Goal: Register for event/course

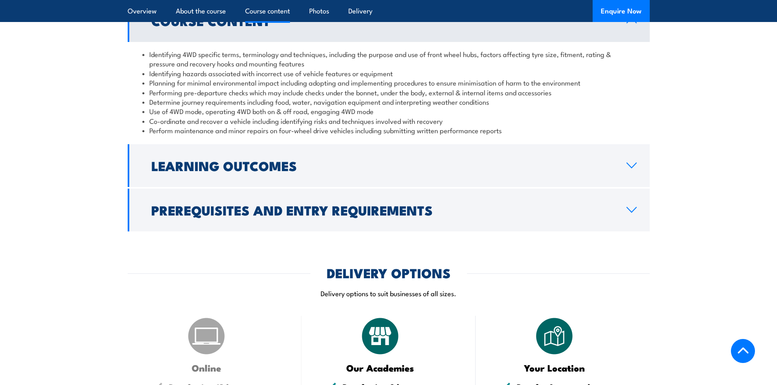
scroll to position [775, 0]
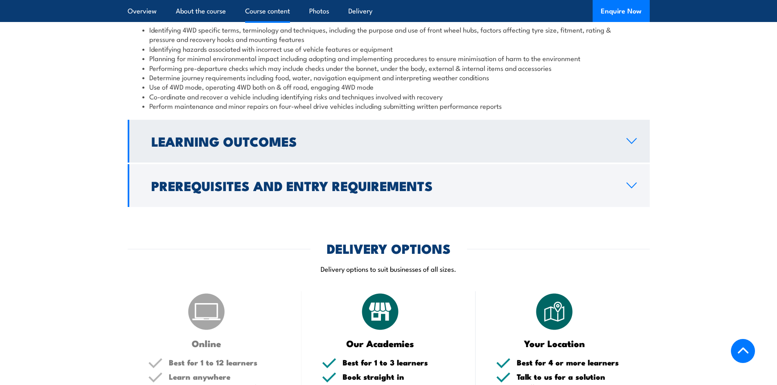
click at [238, 146] on h2 "Learning Outcomes" at bounding box center [382, 140] width 462 height 11
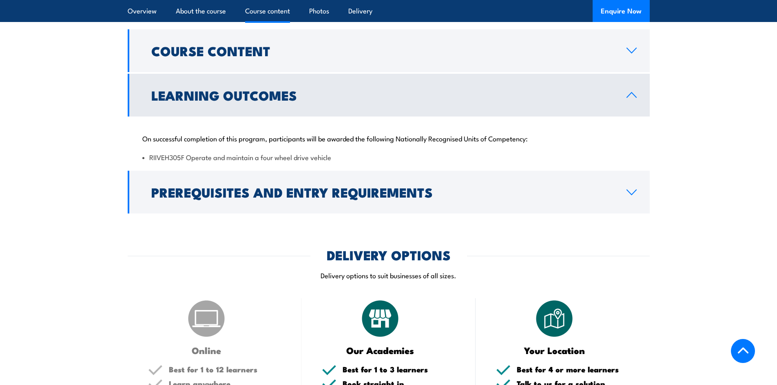
scroll to position [734, 0]
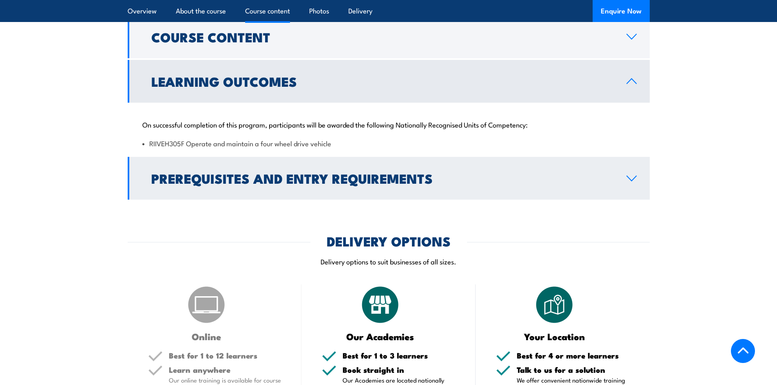
click at [250, 168] on link "Prerequisites and Entry Requirements" at bounding box center [389, 178] width 522 height 43
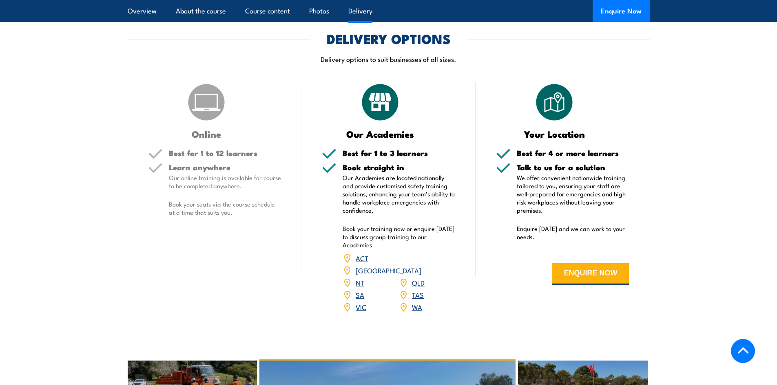
scroll to position [1019, 0]
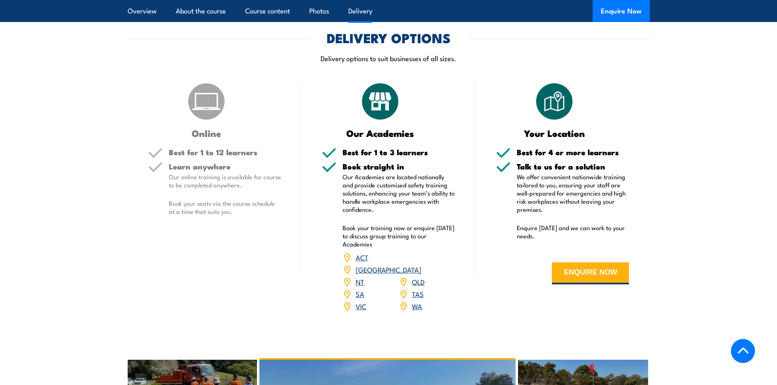
click at [362, 301] on link "VIC" at bounding box center [361, 306] width 11 height 10
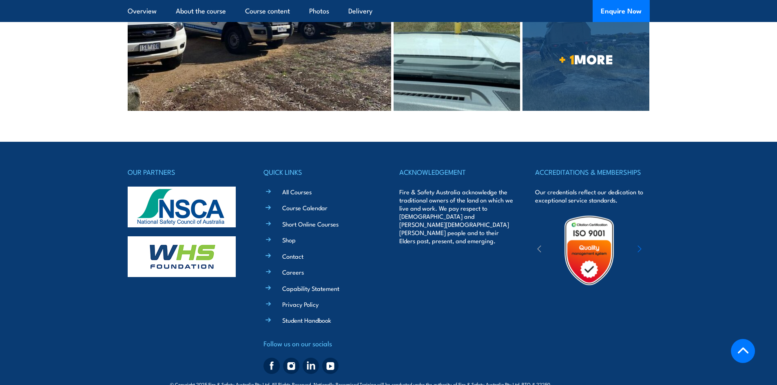
scroll to position [1775, 0]
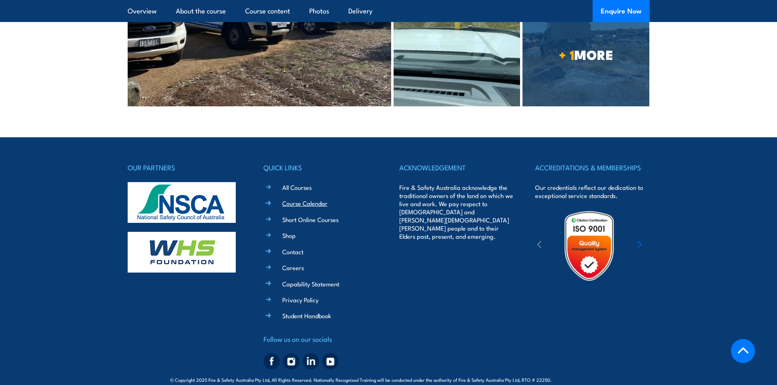
click at [314, 199] on link "Course Calendar" at bounding box center [304, 203] width 45 height 9
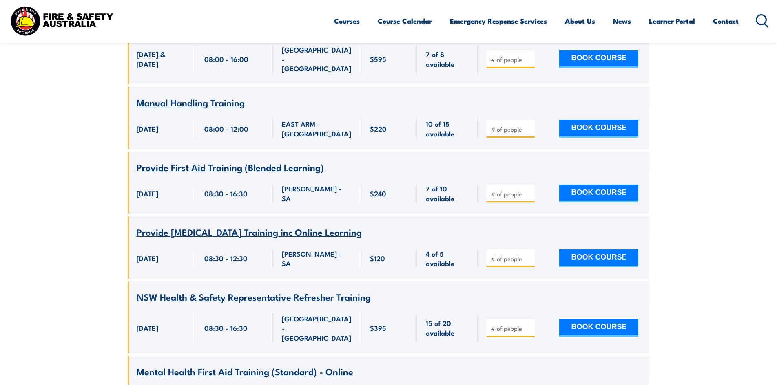
scroll to position [6157, 0]
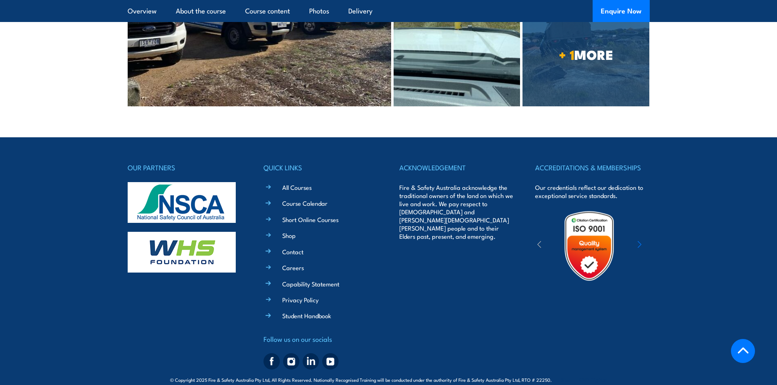
scroll to position [1775, 0]
